Goal: Task Accomplishment & Management: Use online tool/utility

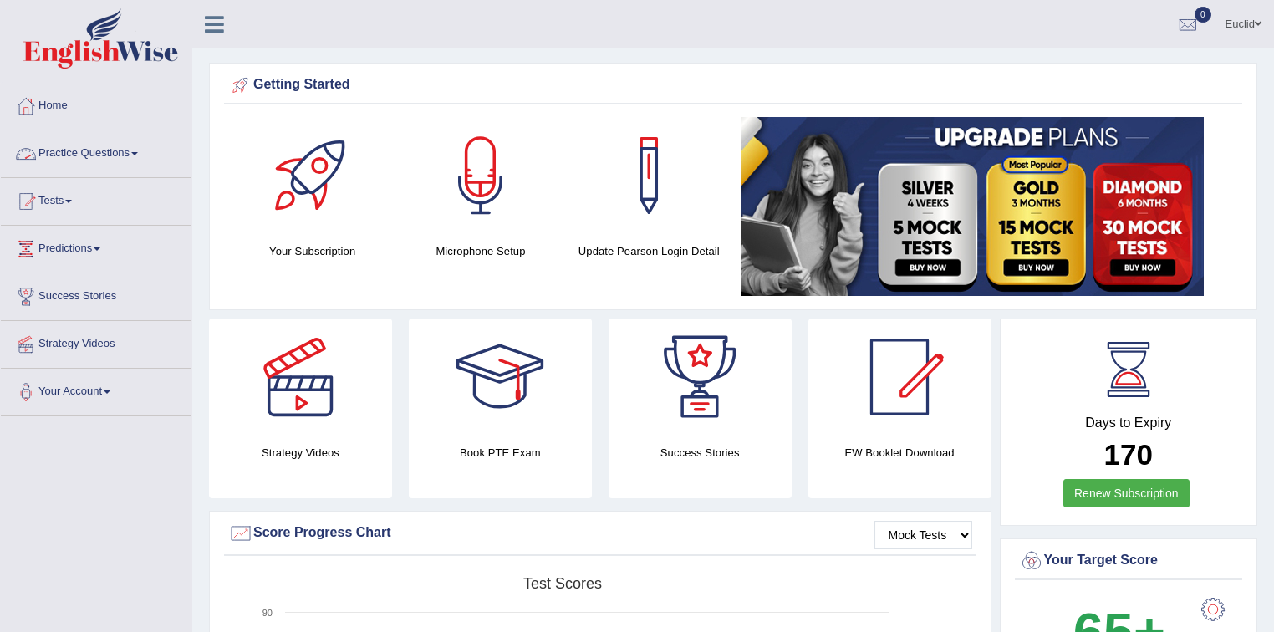
click at [135, 156] on link "Practice Questions" at bounding box center [96, 151] width 191 height 42
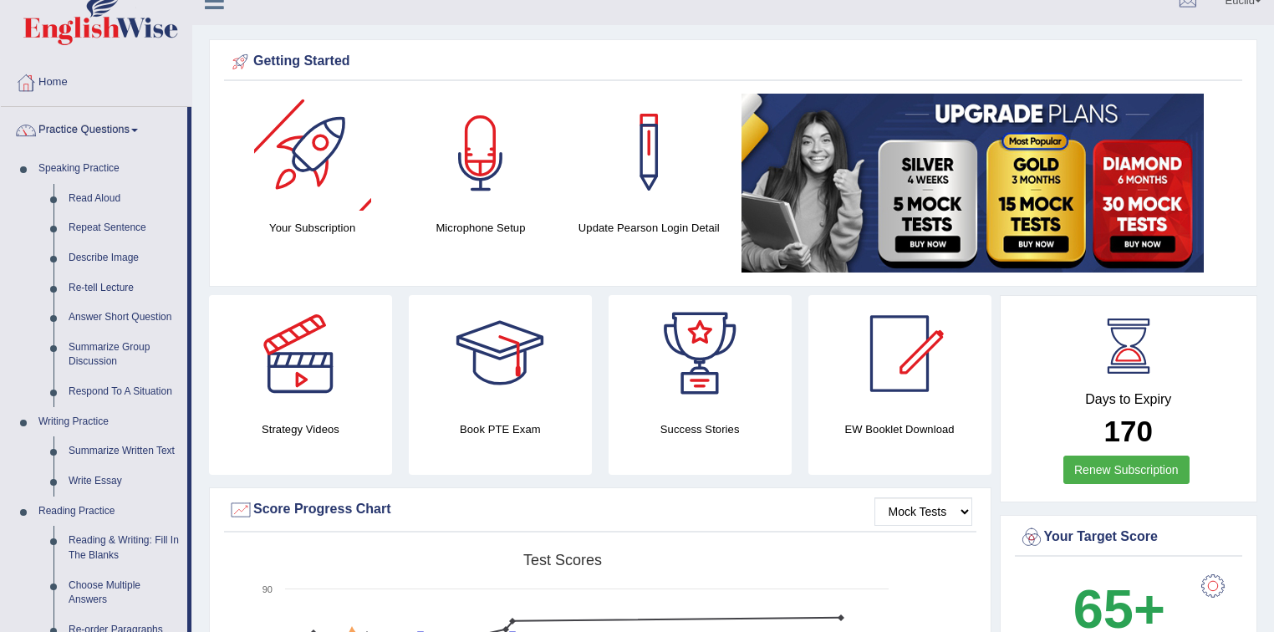
scroll to position [67, 0]
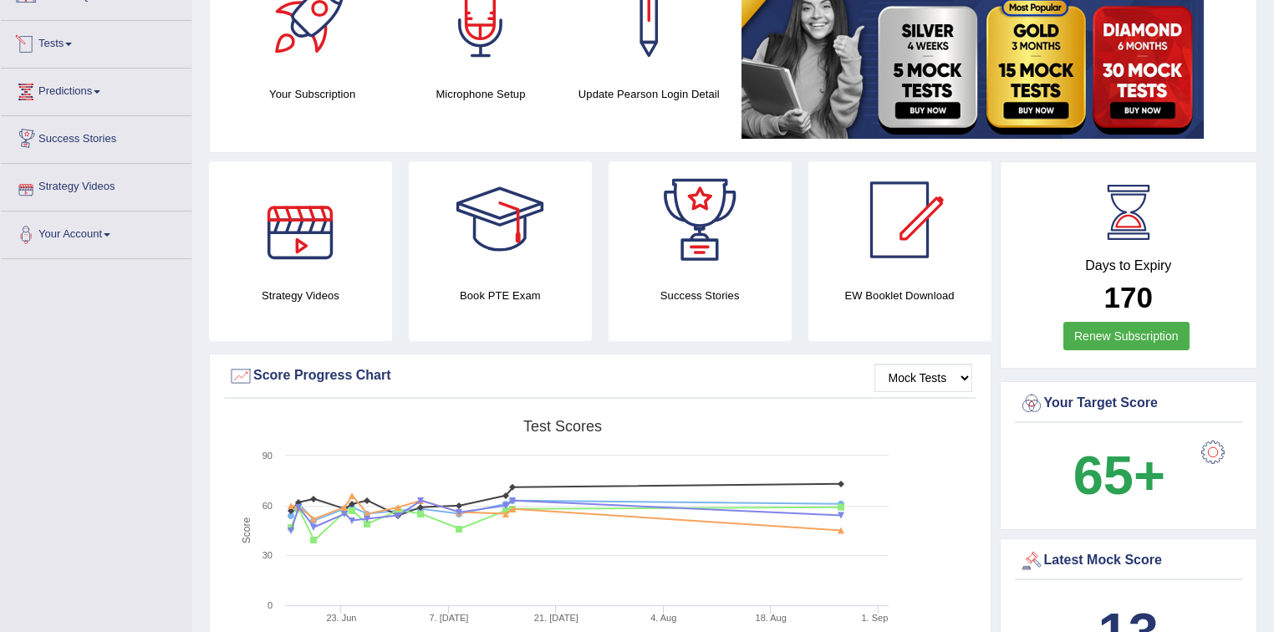
scroll to position [134, 0]
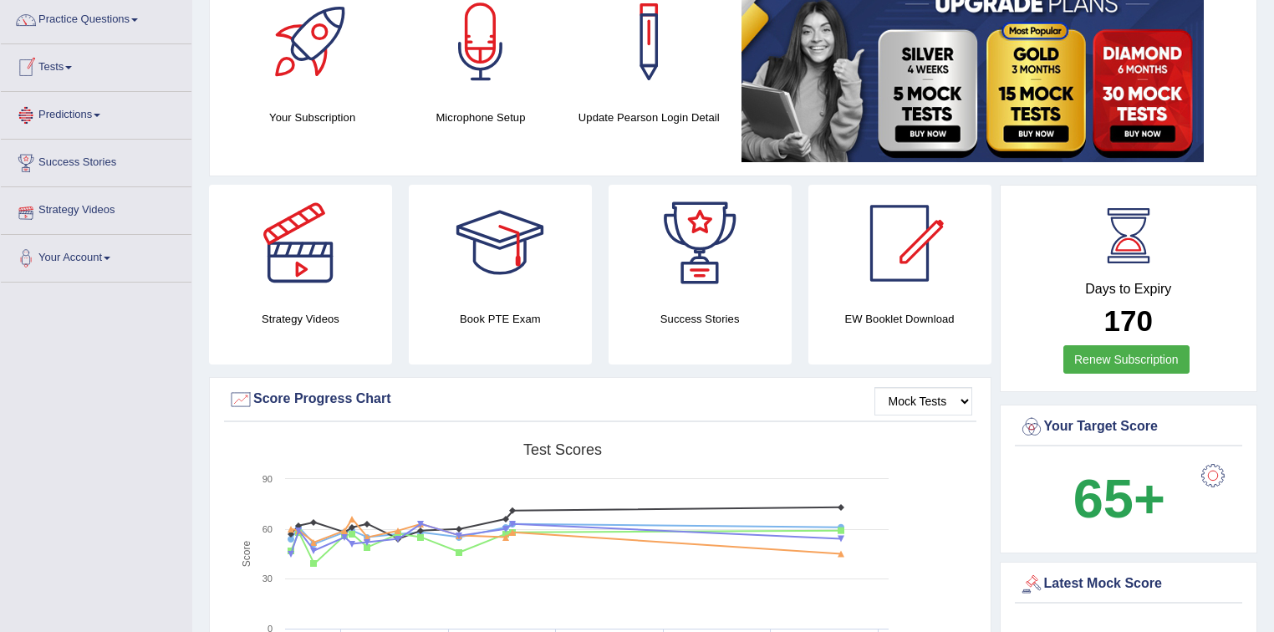
click at [76, 60] on link "Tests" at bounding box center [96, 65] width 191 height 42
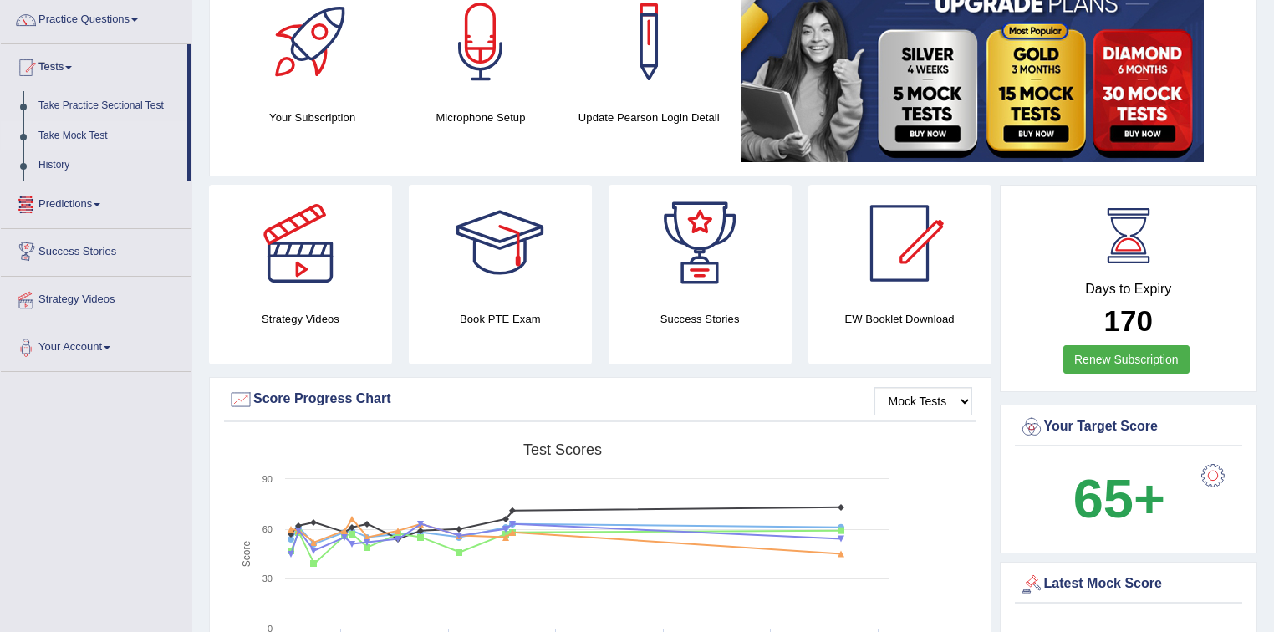
click at [92, 137] on link "Take Mock Test" at bounding box center [109, 136] width 156 height 30
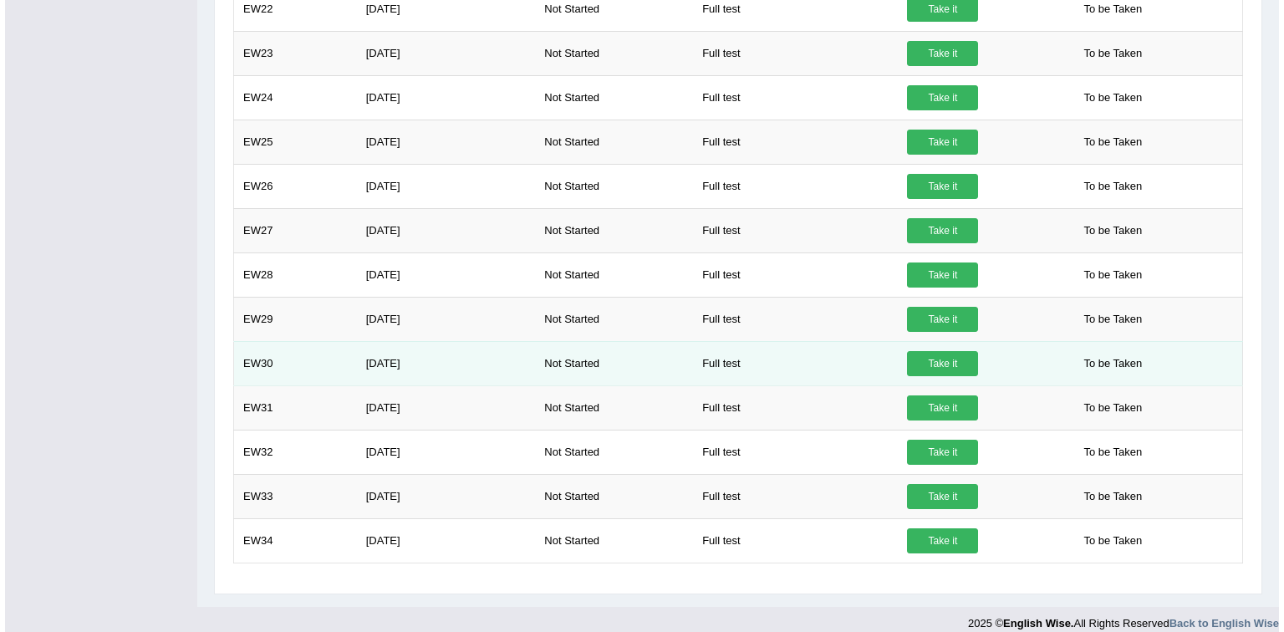
scroll to position [522, 0]
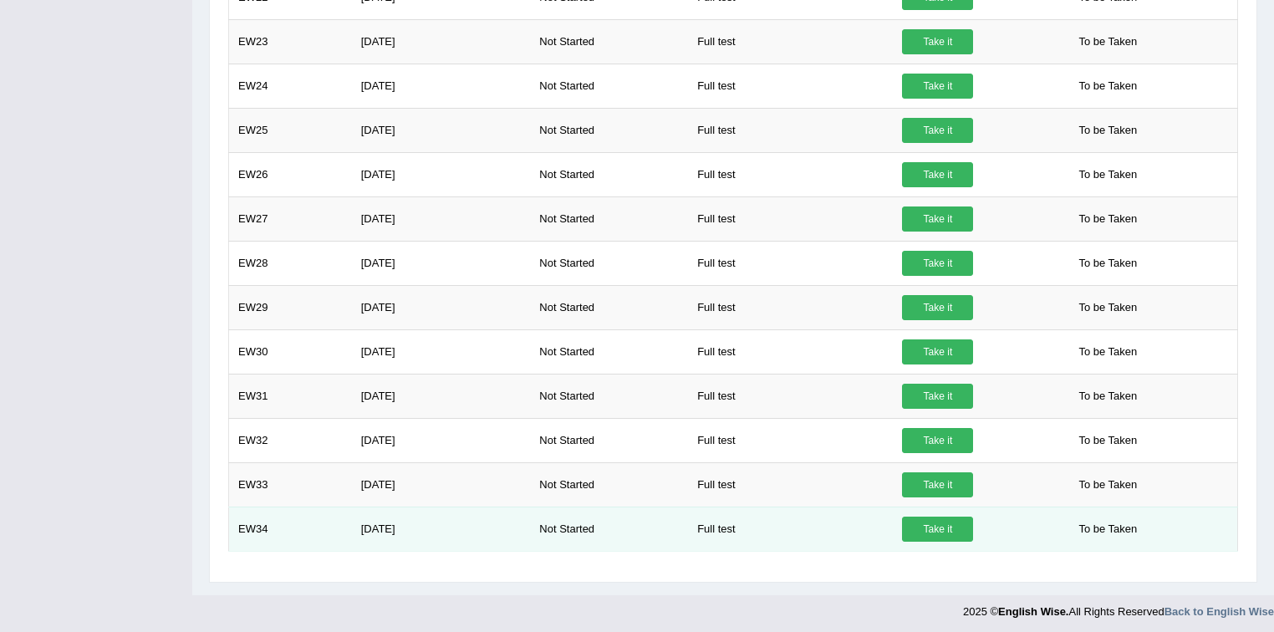
click at [931, 521] on link "Take it" at bounding box center [937, 529] width 71 height 25
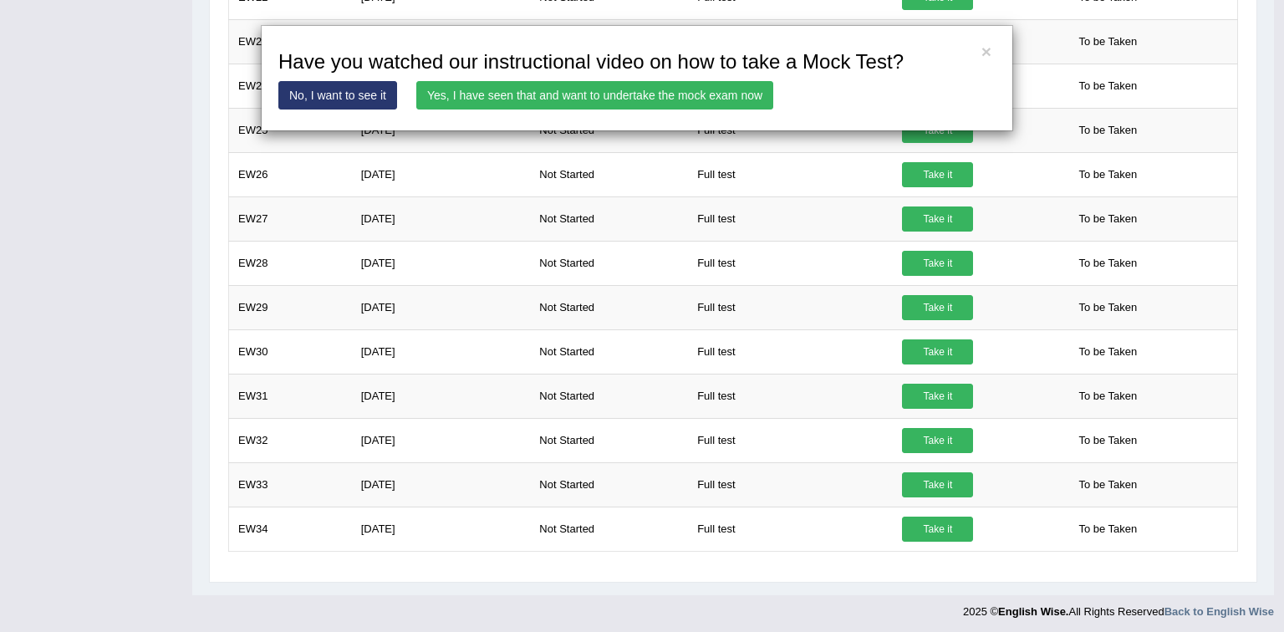
click at [571, 94] on link "Yes, I have seen that and want to undertake the mock exam now" at bounding box center [594, 95] width 357 height 28
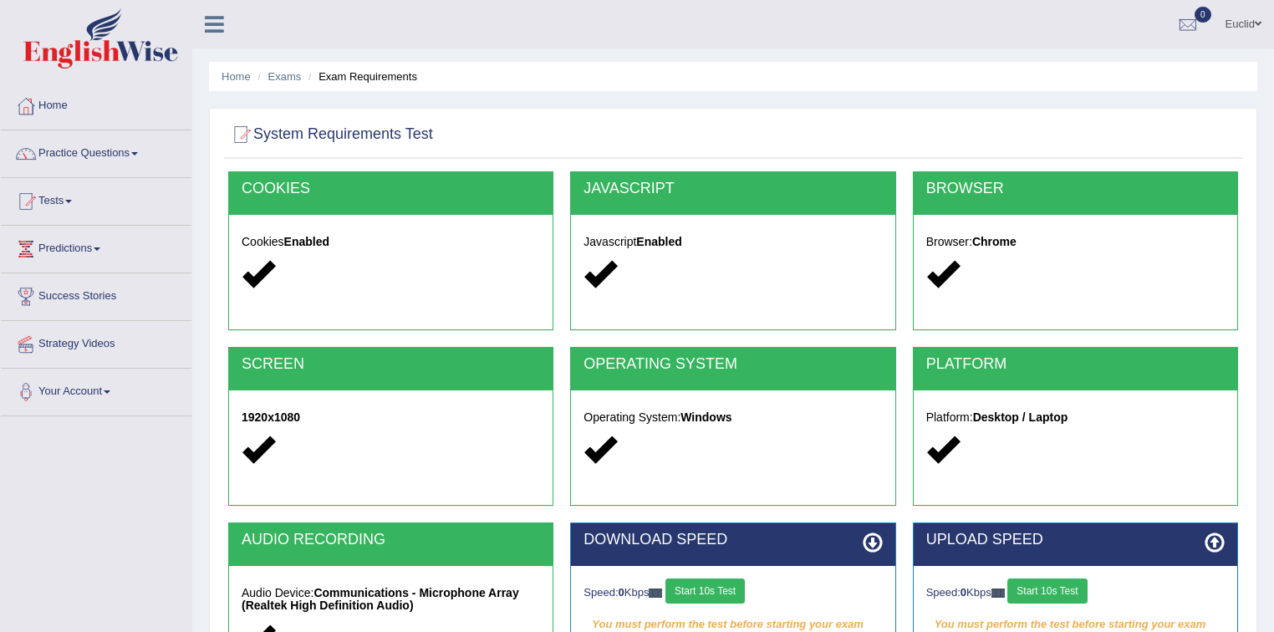
click at [736, 595] on button "Start 10s Test" at bounding box center [705, 591] width 79 height 25
click at [1053, 591] on button "Start 10s Test" at bounding box center [1046, 591] width 79 height 25
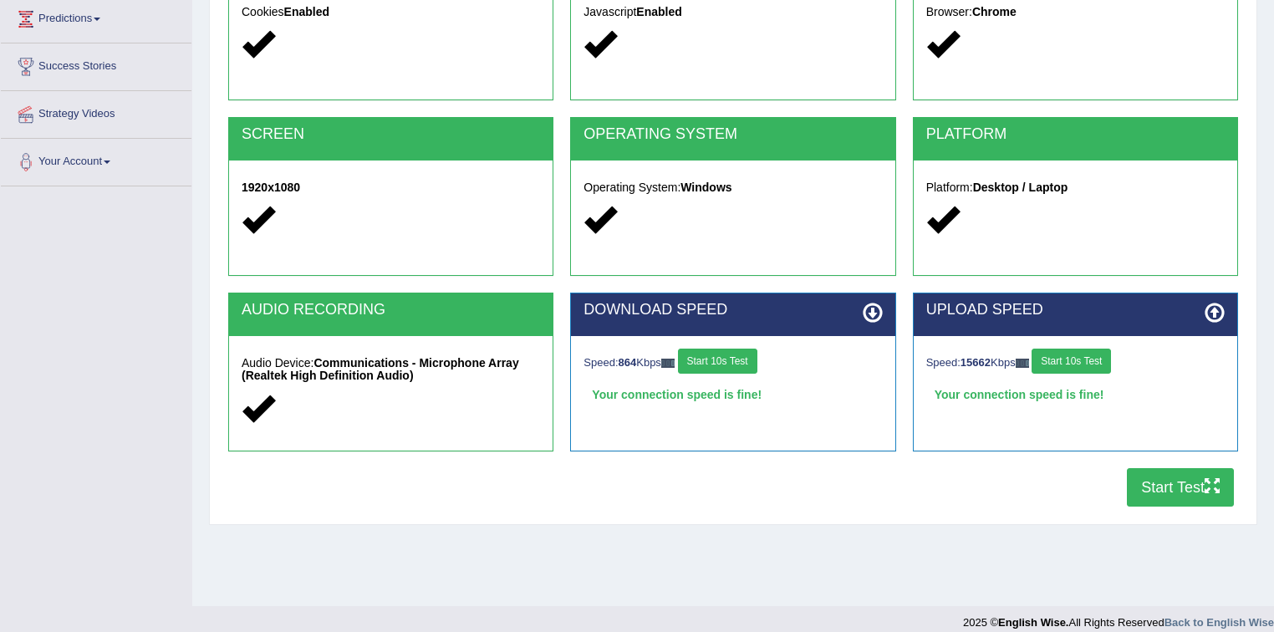
scroll to position [246, 0]
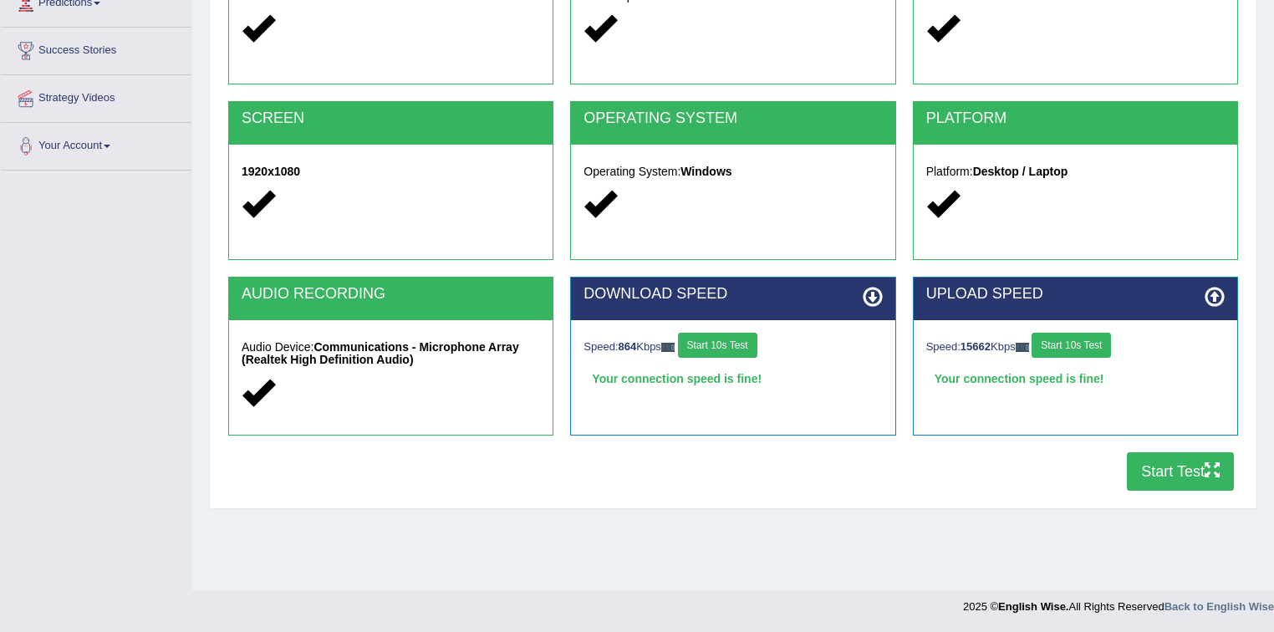
click at [1190, 469] on button "Start Test" at bounding box center [1180, 471] width 107 height 38
